Goal: Navigation & Orientation: Find specific page/section

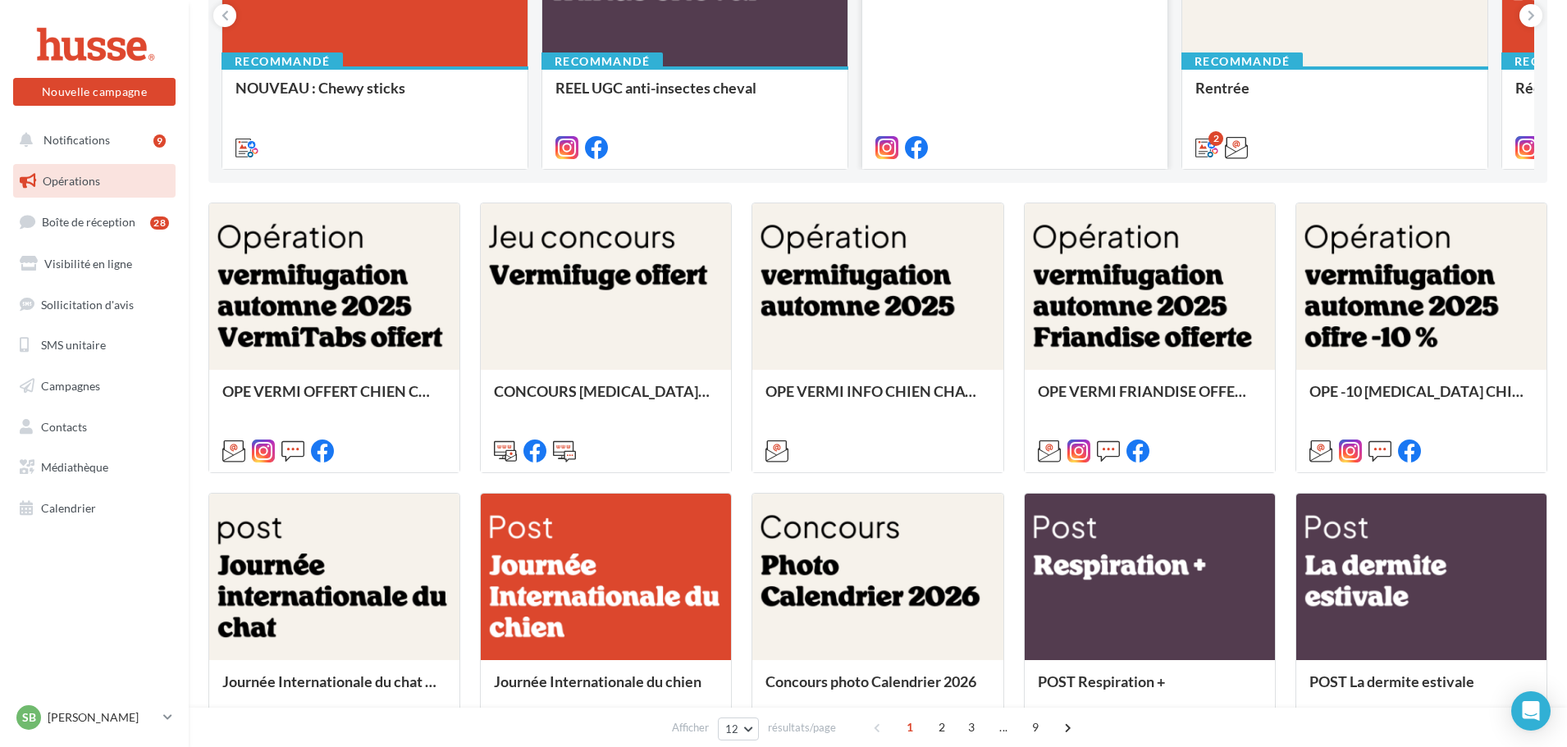
scroll to position [328, 0]
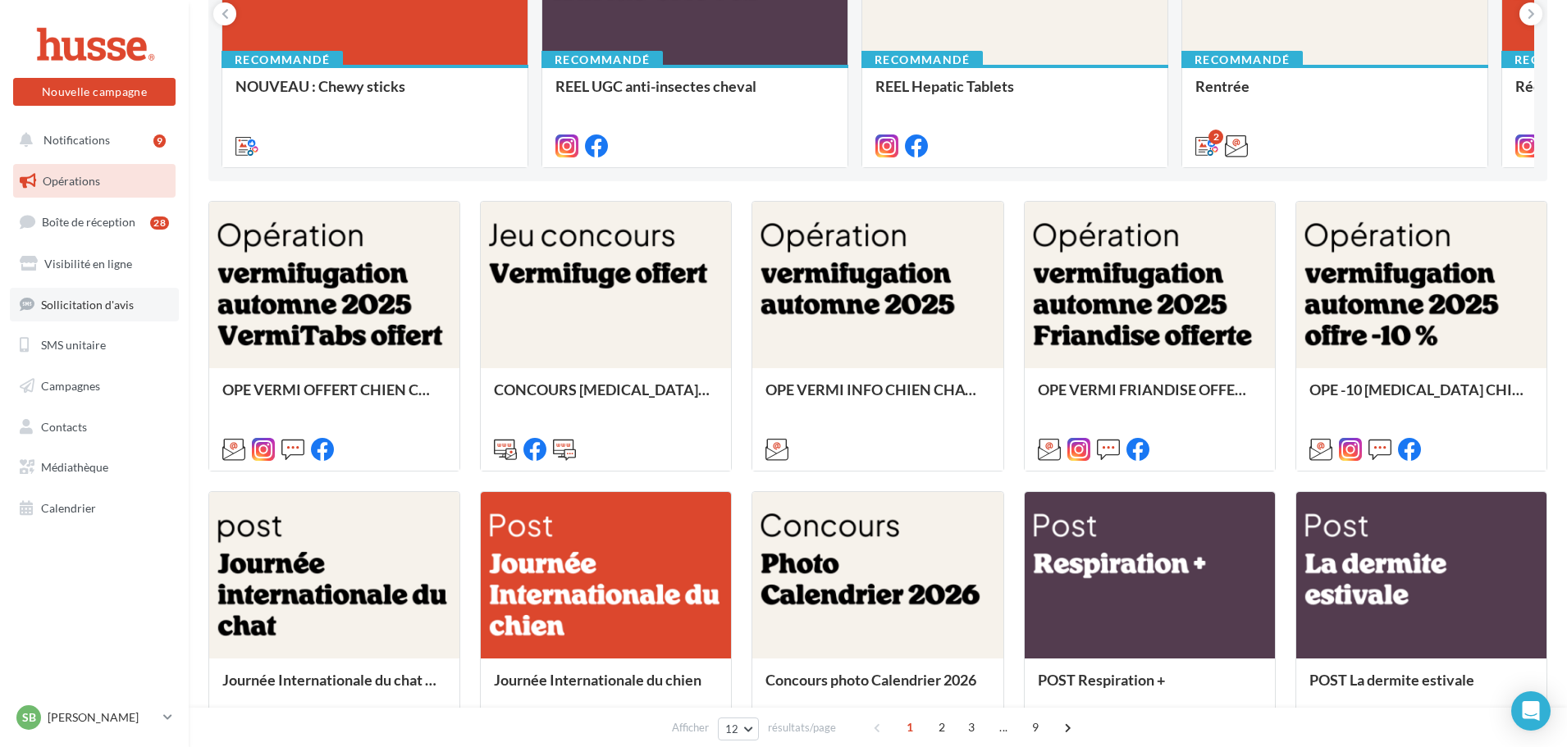
click at [89, 301] on span "Sollicitation d'avis" at bounding box center [87, 304] width 93 height 14
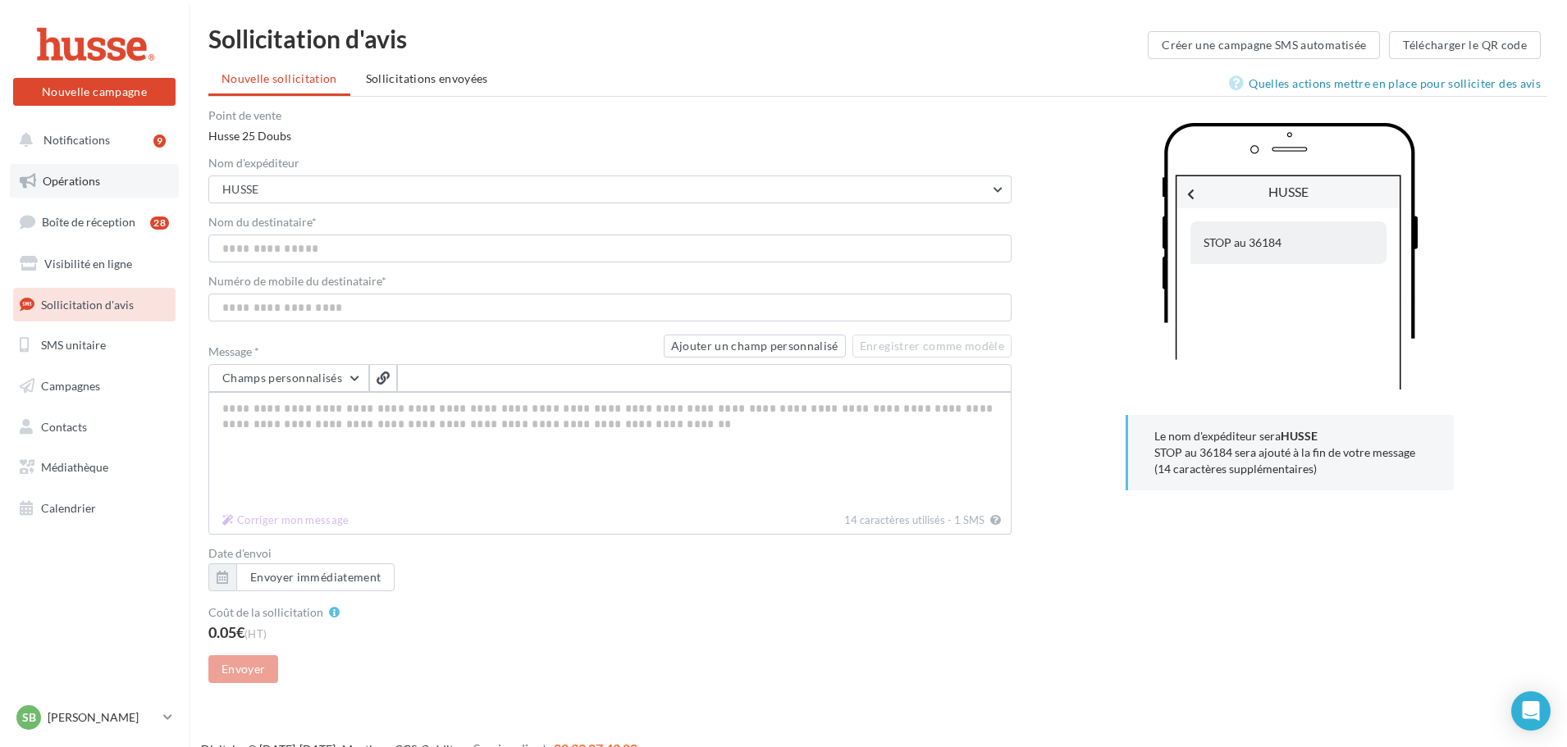
click at [71, 179] on span "Opérations" at bounding box center [71, 181] width 57 height 14
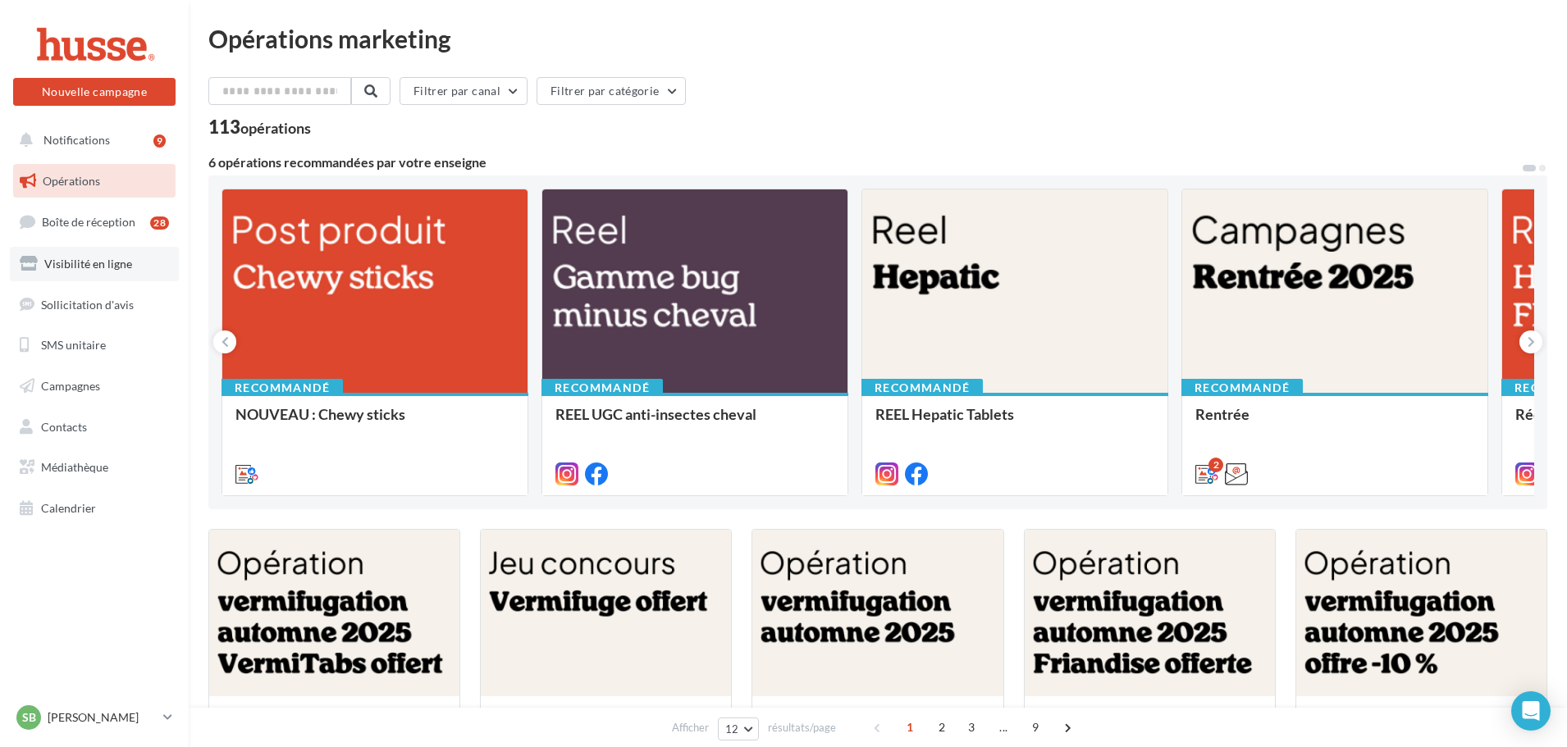
click at [102, 267] on span "Visibilité en ligne" at bounding box center [88, 264] width 88 height 14
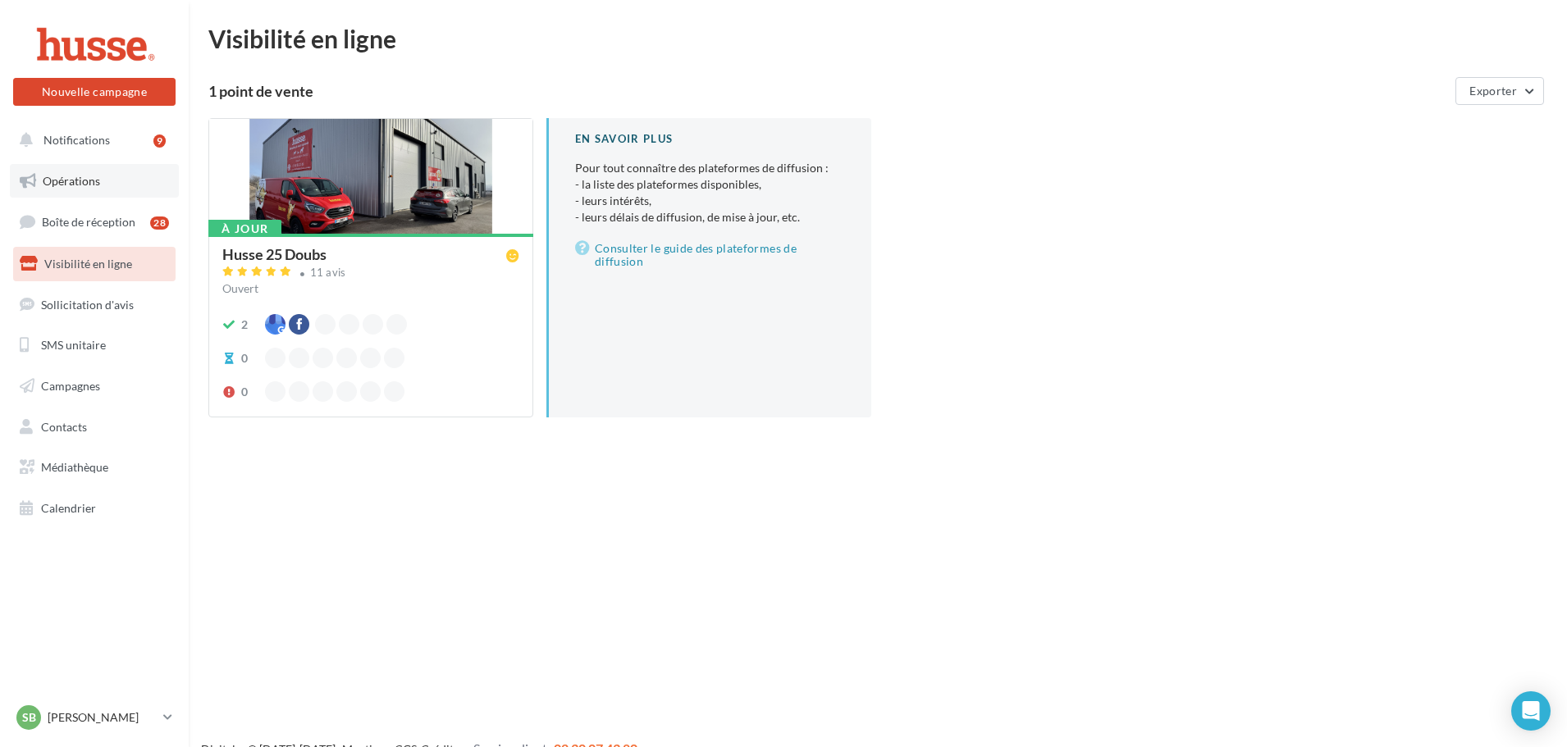
click at [75, 177] on span "Opérations" at bounding box center [71, 181] width 57 height 14
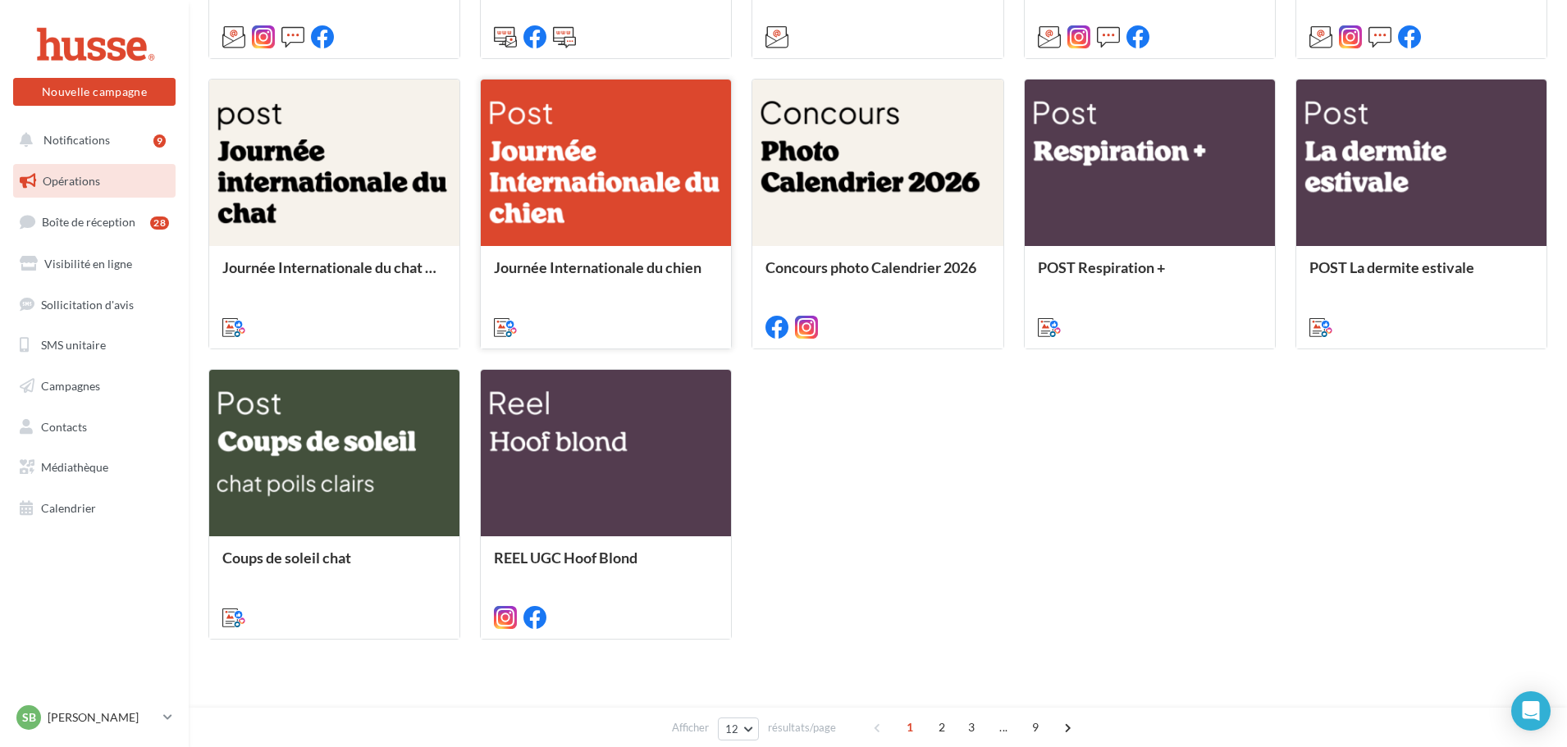
scroll to position [769, 0]
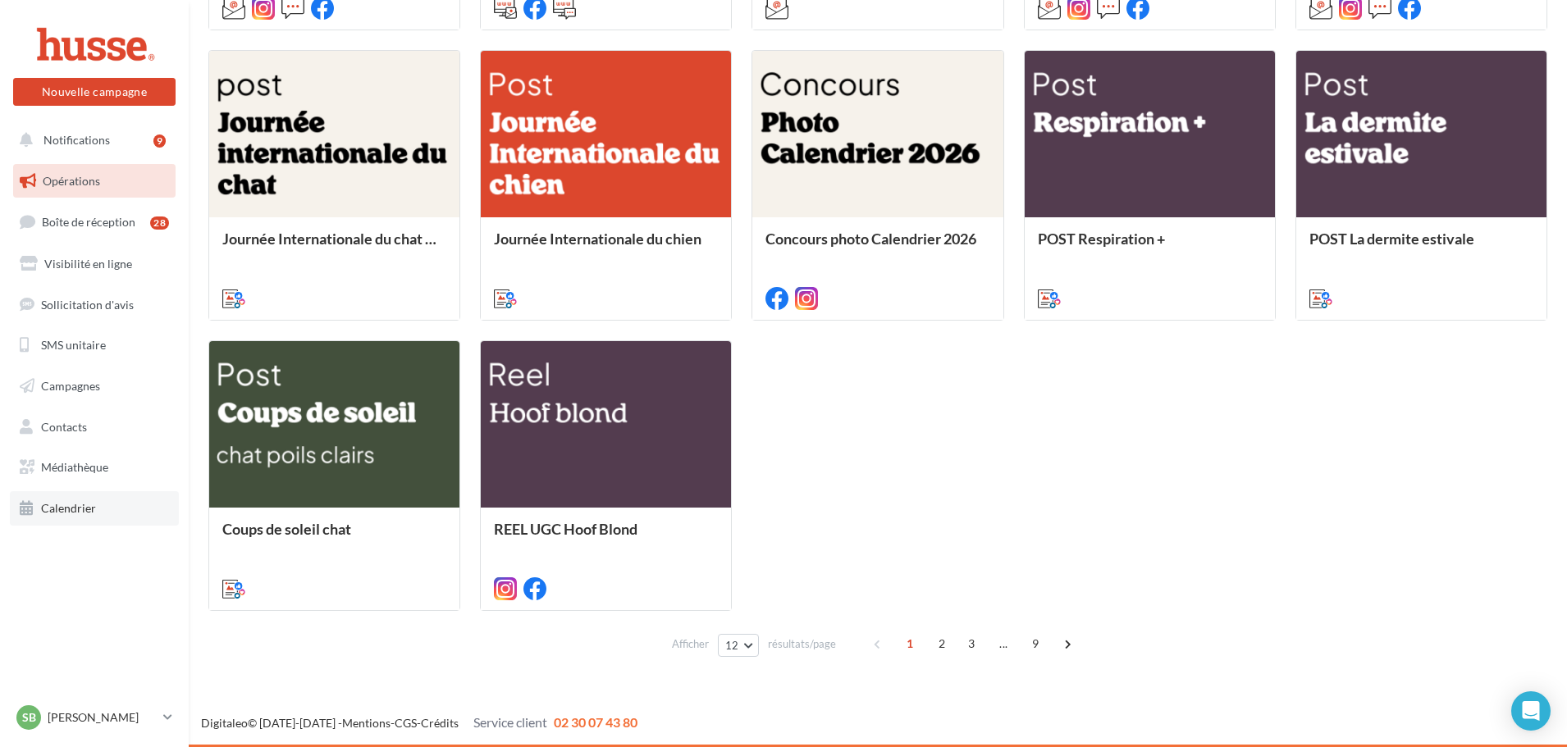
click at [110, 508] on link "Calendrier" at bounding box center [94, 508] width 169 height 34
